Goal: Information Seeking & Learning: Learn about a topic

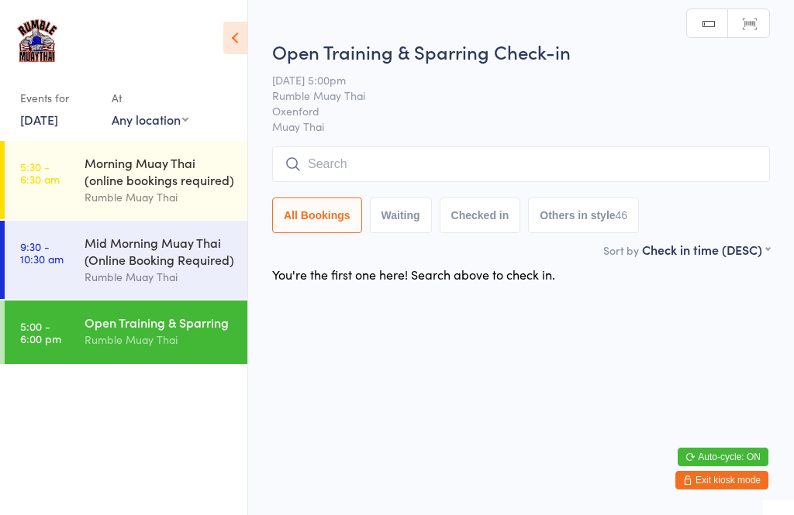
click at [161, 268] on div "Mid Morning Muay Thai (Online Booking Required)" at bounding box center [159, 251] width 150 height 34
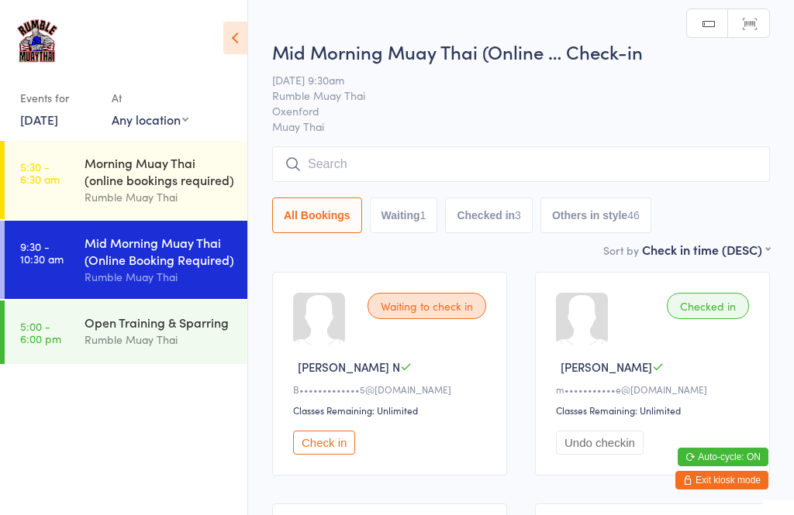
click at [146, 185] on div "Morning Muay Thai (online bookings required)" at bounding box center [159, 171] width 150 height 34
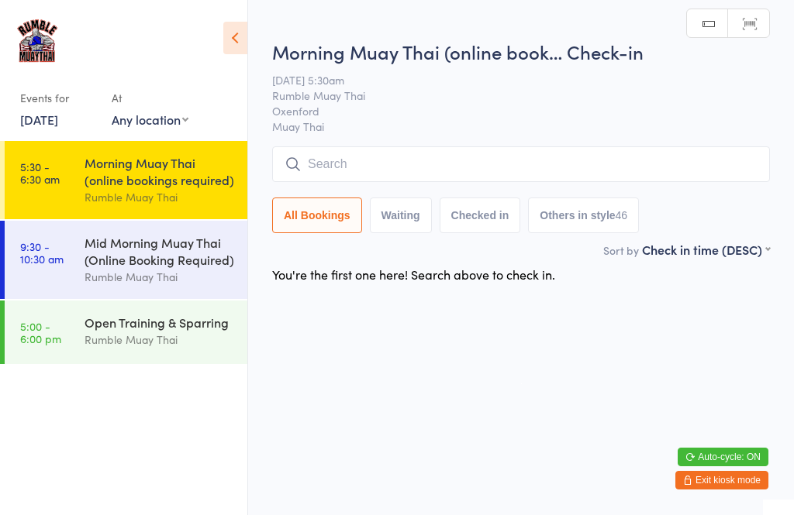
click at [156, 262] on div "Mid Morning Muay Thai (Online Booking Required)" at bounding box center [159, 251] width 150 height 34
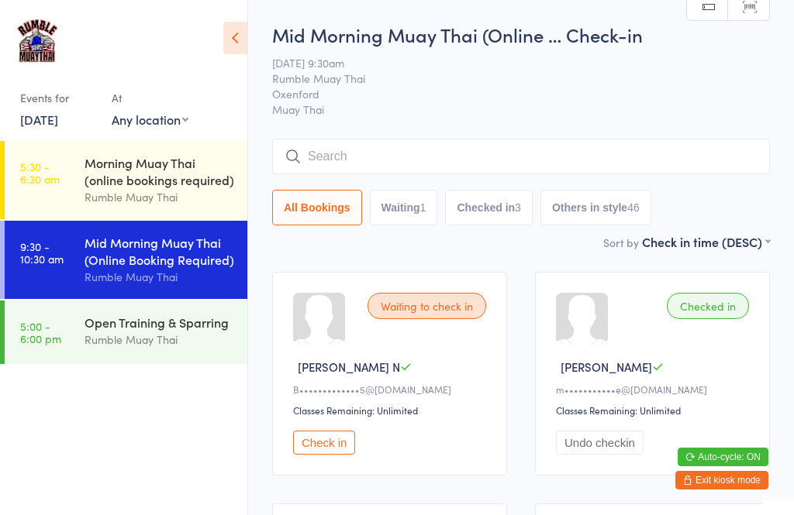
click at [133, 360] on div "Open Training & Sparring Rumble Muay Thai" at bounding box center [165, 331] width 163 height 61
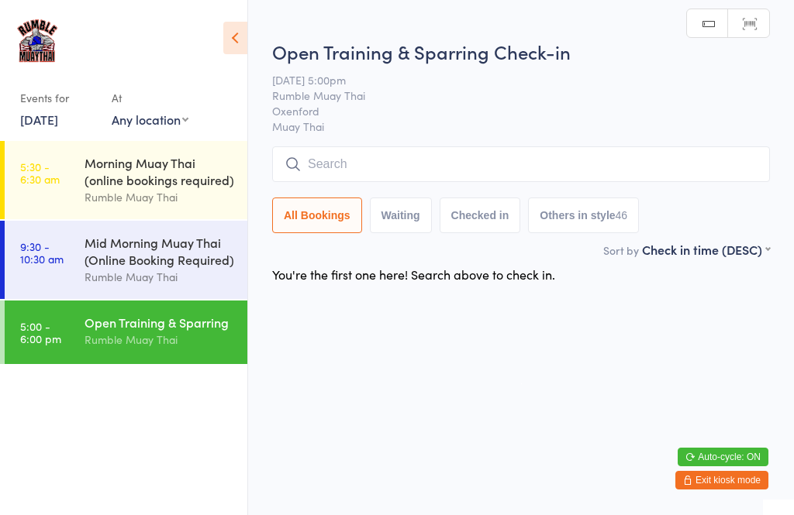
click at [153, 268] on div "Mid Morning Muay Thai (Online Booking Required)" at bounding box center [159, 251] width 150 height 34
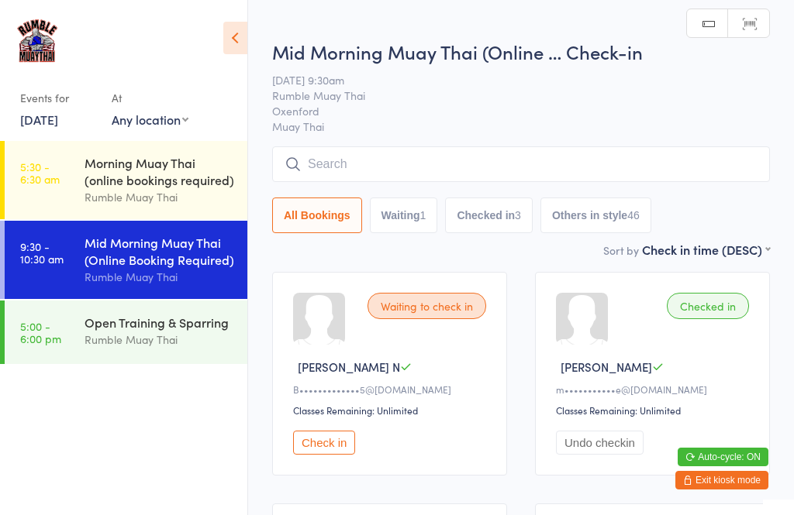
click at [144, 348] on div "Rumble Muay Thai" at bounding box center [159, 340] width 150 height 18
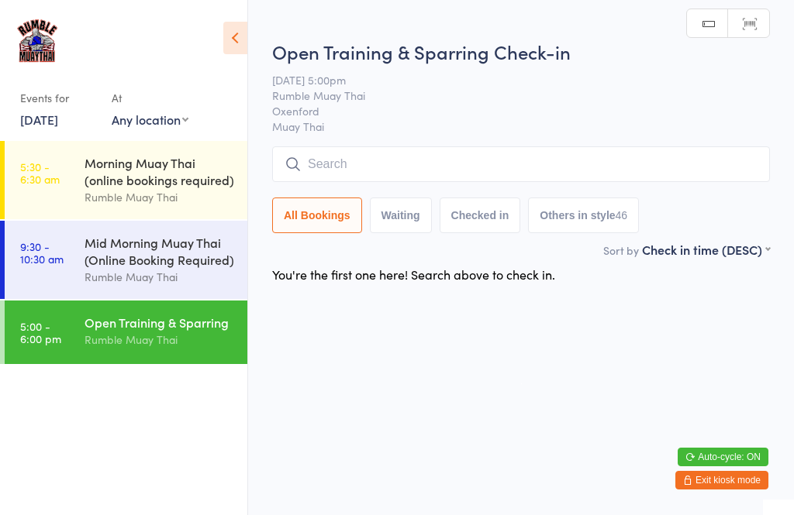
click at [157, 175] on div "Morning Muay Thai (online bookings required)" at bounding box center [159, 171] width 150 height 34
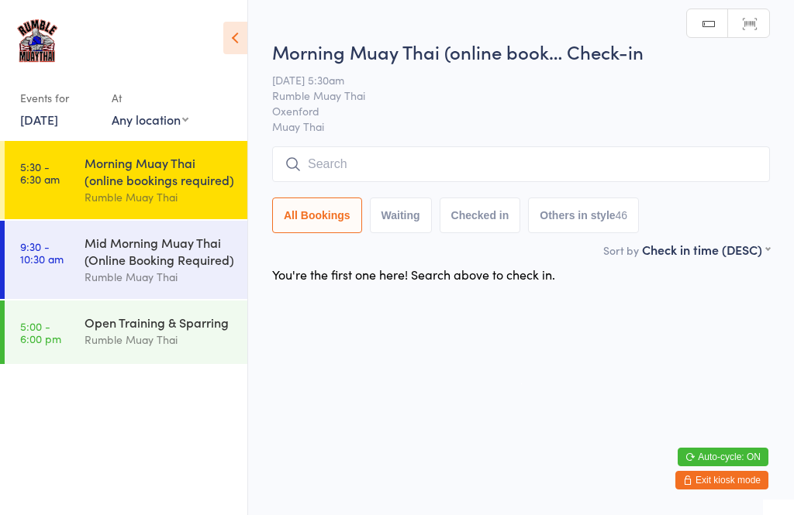
click at [143, 260] on div "Mid Morning Muay Thai (Online Booking Required)" at bounding box center [159, 251] width 150 height 34
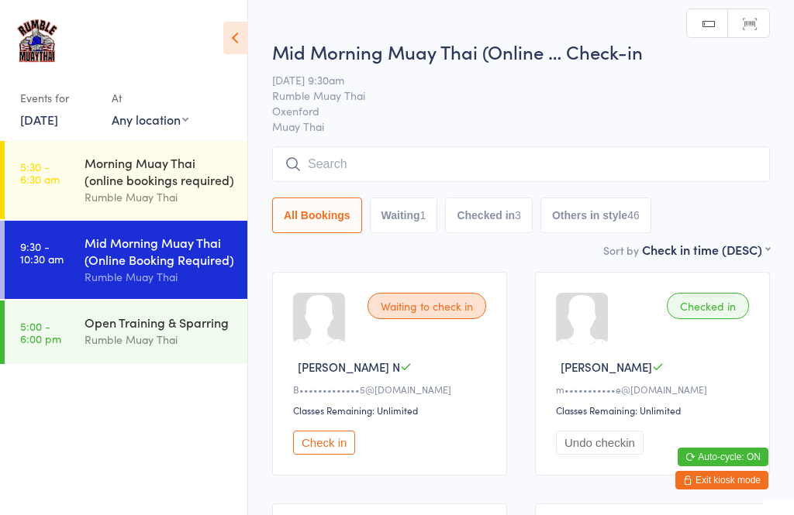
click at [129, 331] on div "Open Training & Sparring" at bounding box center [159, 322] width 150 height 17
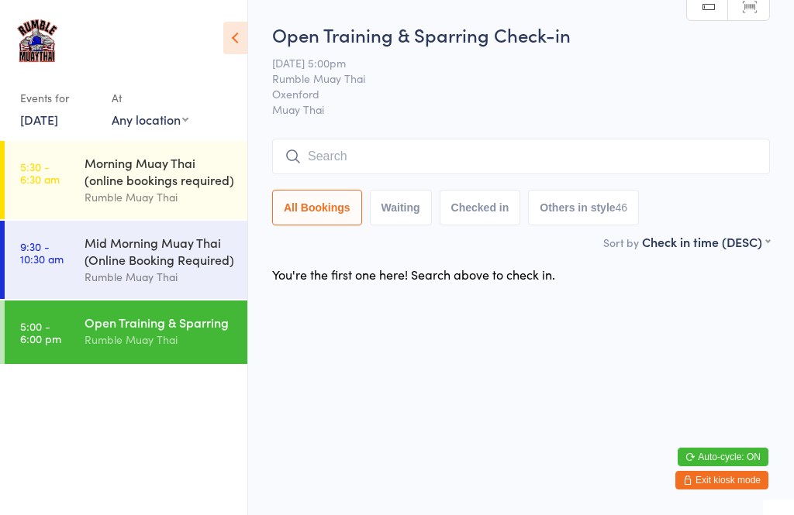
click at [138, 276] on div "Rumble Muay Thai" at bounding box center [159, 277] width 150 height 18
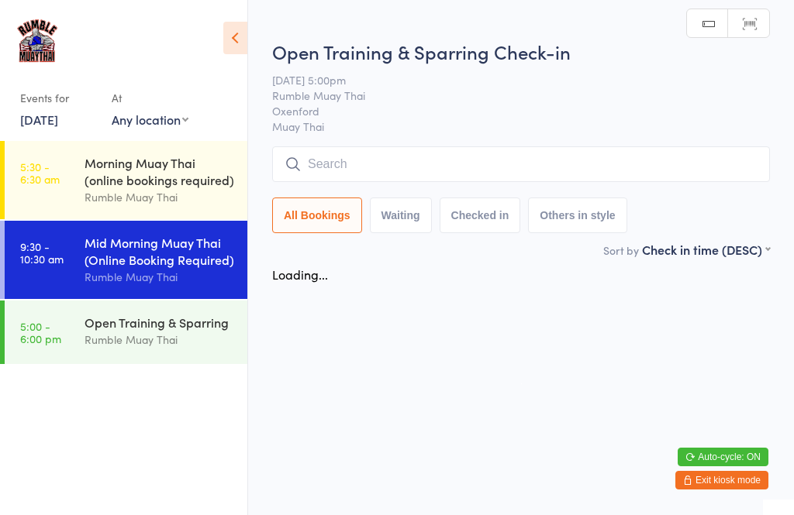
click at [147, 184] on div "Morning Muay Thai (online bookings required)" at bounding box center [159, 171] width 150 height 34
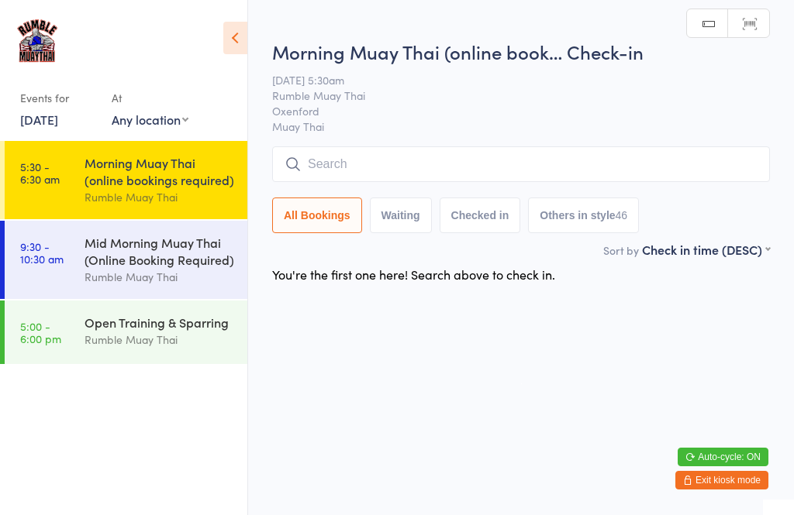
click at [170, 343] on div "Rumble Muay Thai" at bounding box center [159, 340] width 150 height 18
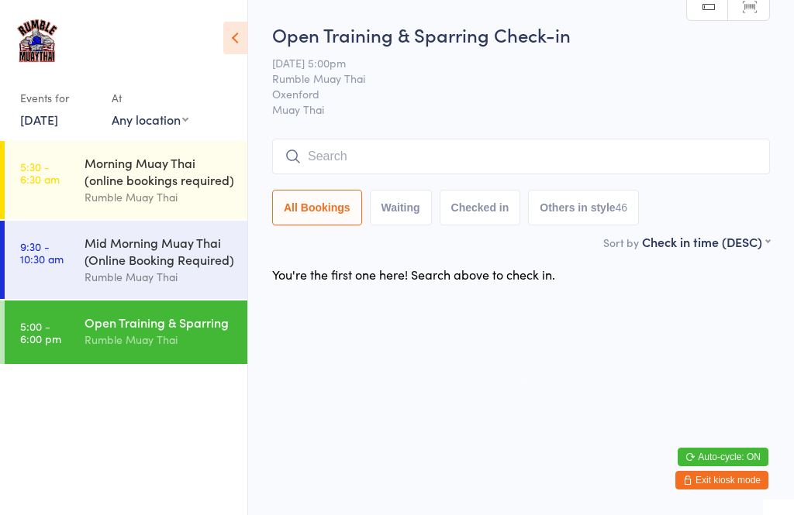
click at [160, 188] on div "Morning Muay Thai (online bookings required)" at bounding box center [159, 171] width 150 height 34
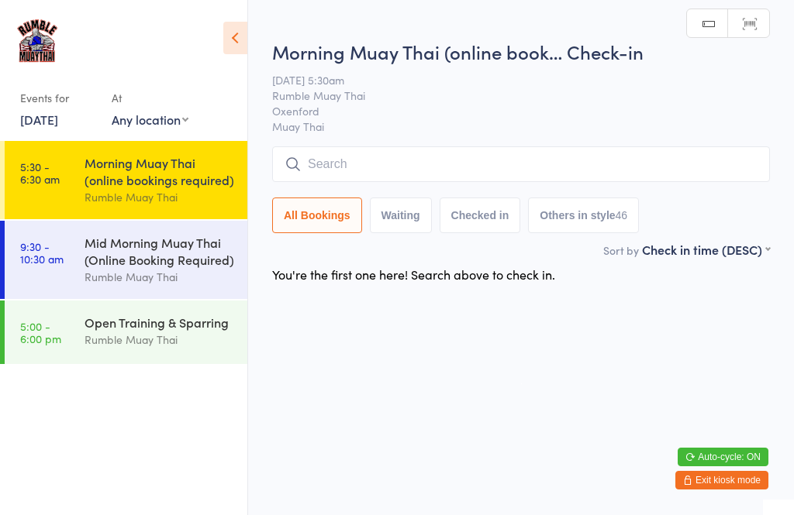
click at [169, 254] on div "Mid Morning Muay Thai (Online Booking Required)" at bounding box center [159, 251] width 150 height 34
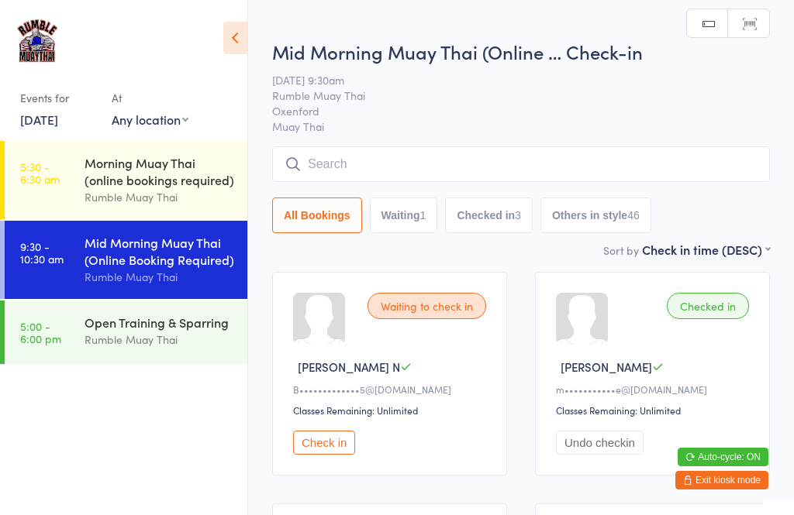
click at [158, 341] on div "Rumble Muay Thai" at bounding box center [159, 340] width 150 height 18
